Goal: Navigation & Orientation: Find specific page/section

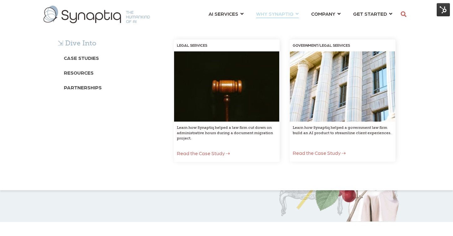
scroll to position [0, 3]
click at [72, 103] on b "Blog" at bounding box center [71, 102] width 14 height 6
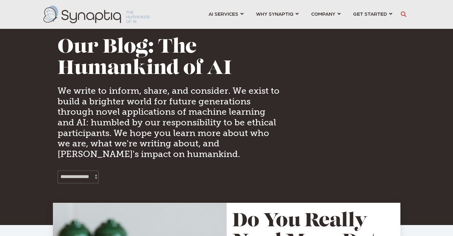
scroll to position [0, 3]
